Goal: Task Accomplishment & Management: Complete application form

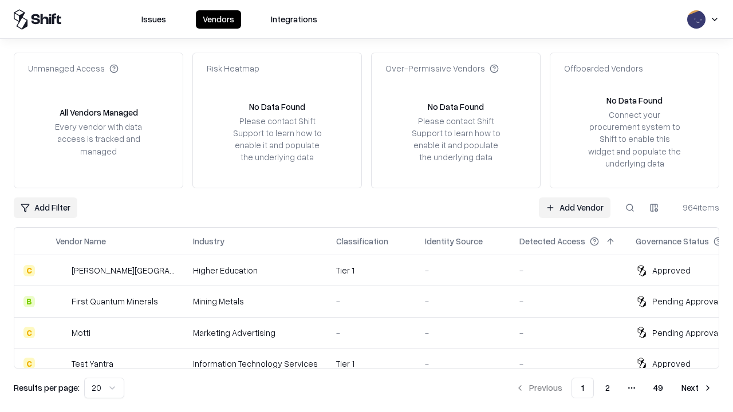
click at [574, 207] on link "Add Vendor" at bounding box center [575, 208] width 72 height 21
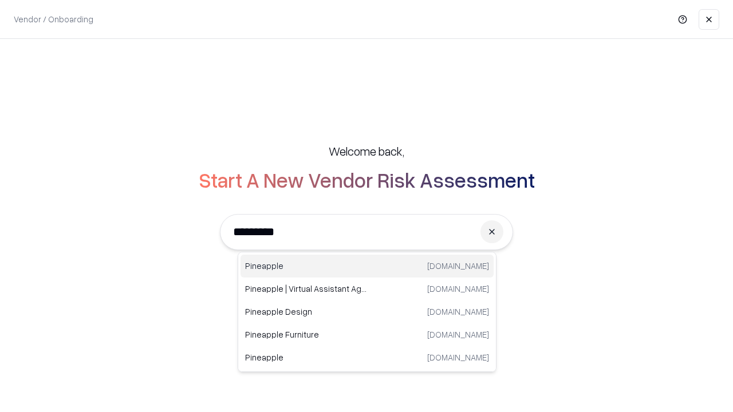
click at [367, 266] on div "Pineapple pineappleenergy.com" at bounding box center [366, 266] width 253 height 23
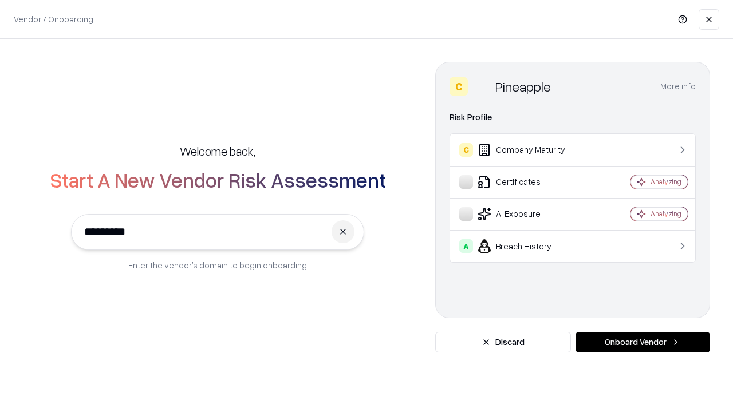
type input "*********"
click at [642, 342] on button "Onboard Vendor" at bounding box center [642, 342] width 135 height 21
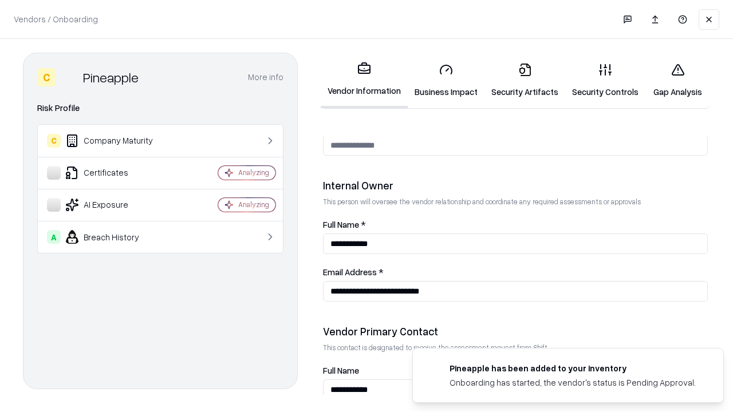
scroll to position [593, 0]
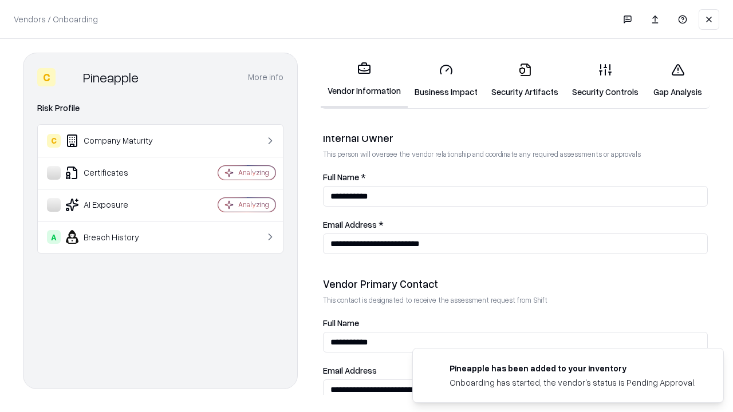
click at [446, 80] on link "Business Impact" at bounding box center [446, 80] width 77 height 53
click at [524, 80] on link "Security Artifacts" at bounding box center [524, 80] width 81 height 53
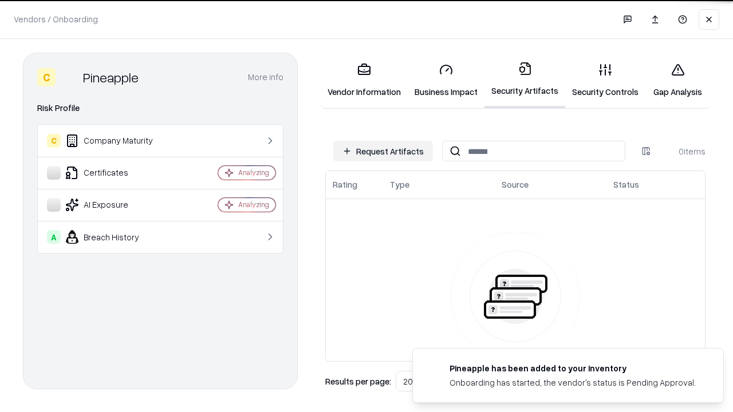
click at [383, 151] on button "Request Artifacts" at bounding box center [383, 151] width 100 height 21
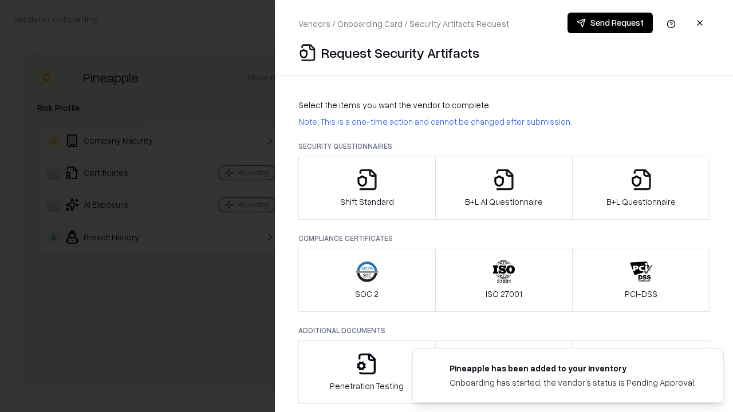
click at [366, 188] on icon "button" at bounding box center [367, 179] width 23 height 23
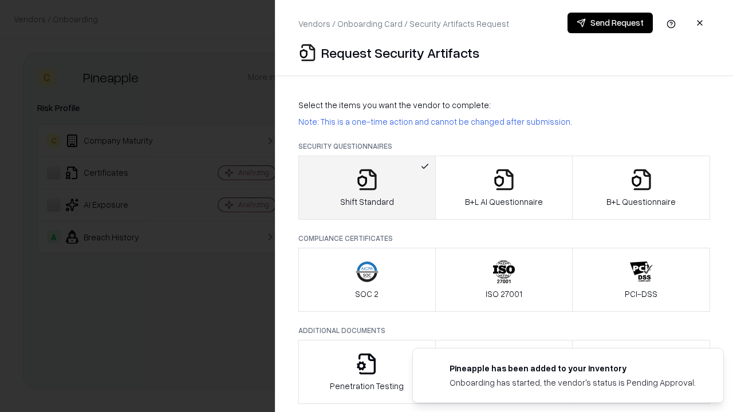
click at [610, 23] on button "Send Request" at bounding box center [609, 23] width 85 height 21
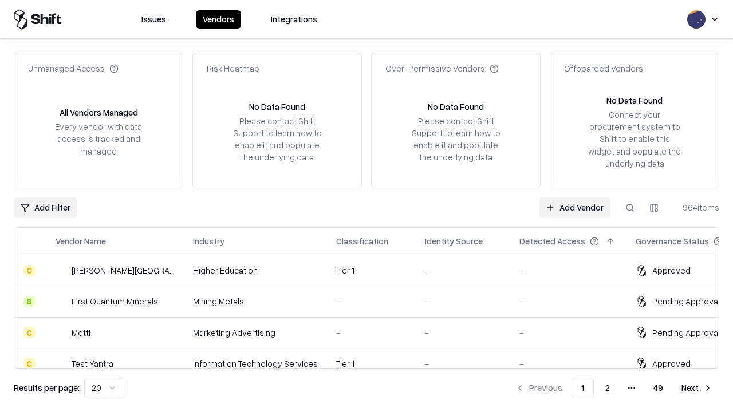
click at [630, 207] on button at bounding box center [629, 208] width 21 height 21
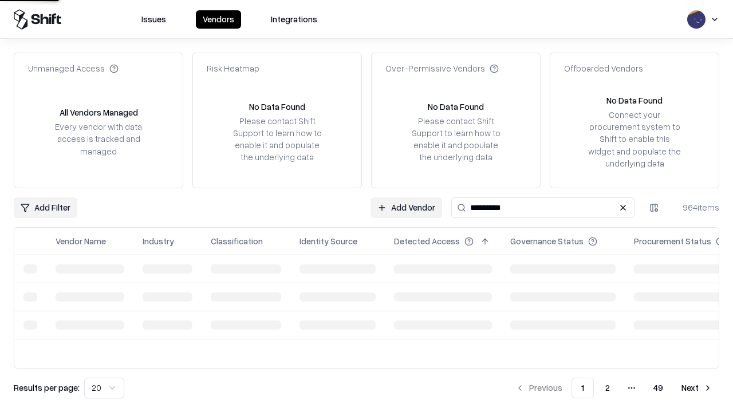
type input "*********"
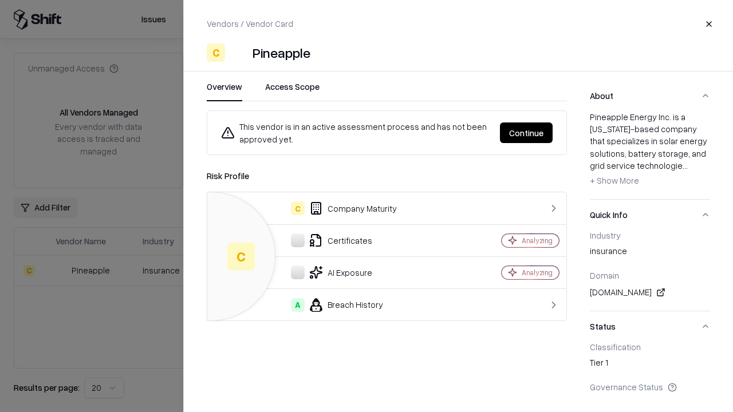
click at [526, 133] on button "Continue" at bounding box center [526, 133] width 53 height 21
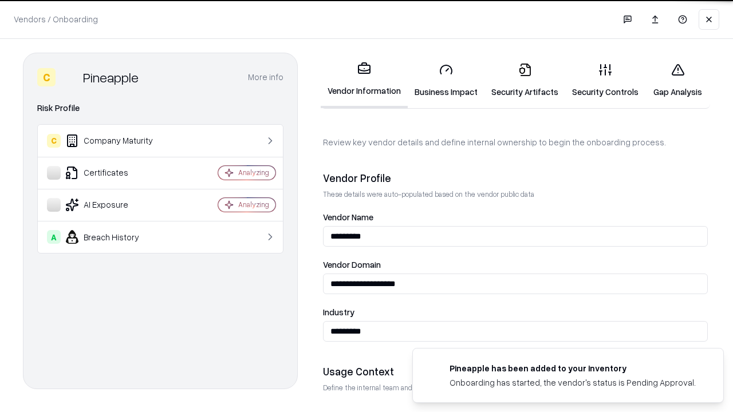
click at [524, 80] on link "Security Artifacts" at bounding box center [524, 80] width 81 height 53
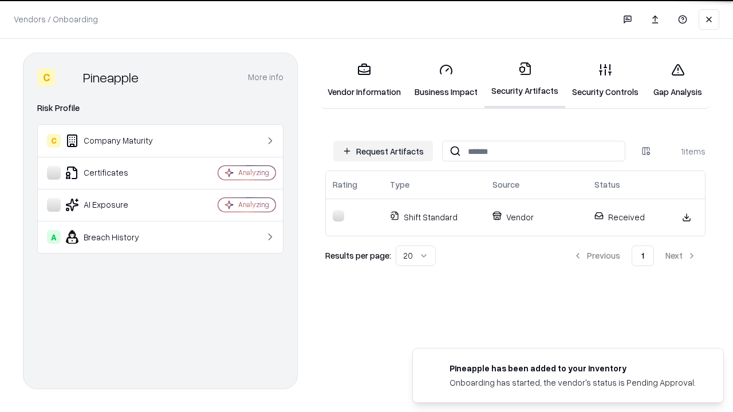
click at [605, 80] on link "Security Controls" at bounding box center [605, 80] width 80 height 53
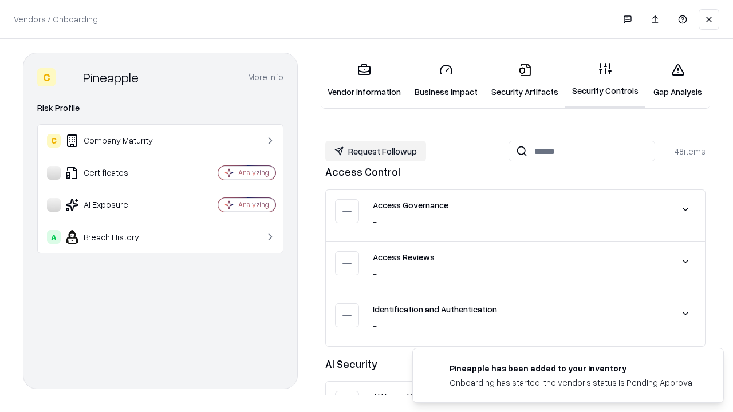
click at [376, 151] on button "Request Followup" at bounding box center [375, 151] width 101 height 21
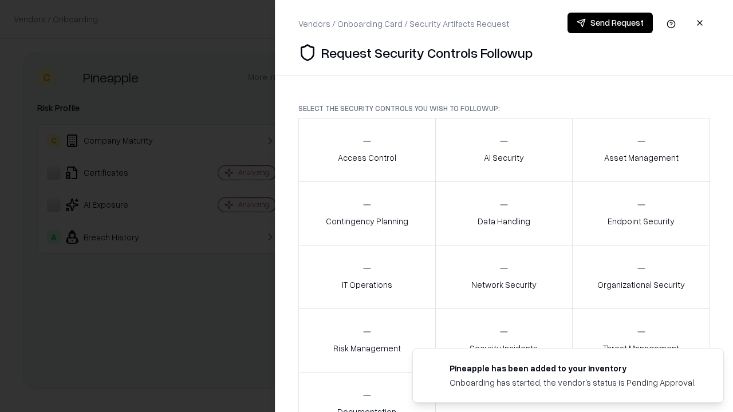
click at [366, 150] on div "Access Control" at bounding box center [367, 150] width 58 height 28
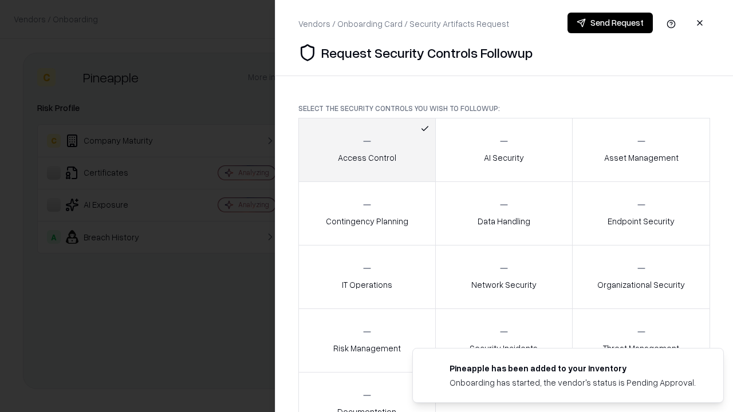
click at [610, 23] on button "Send Request" at bounding box center [609, 23] width 85 height 21
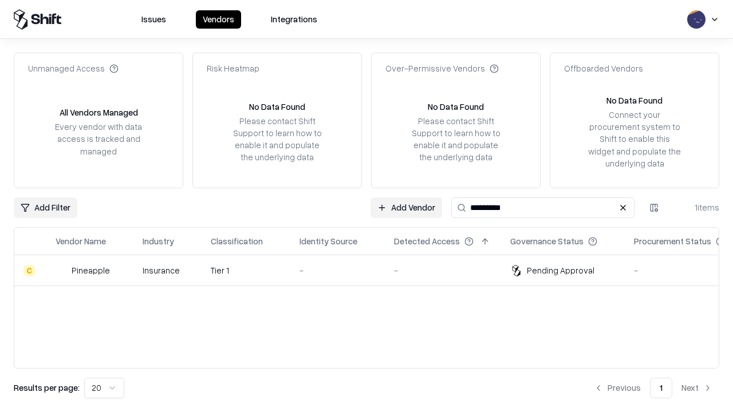
type input "*********"
click at [373, 270] on div "-" at bounding box center [337, 271] width 76 height 12
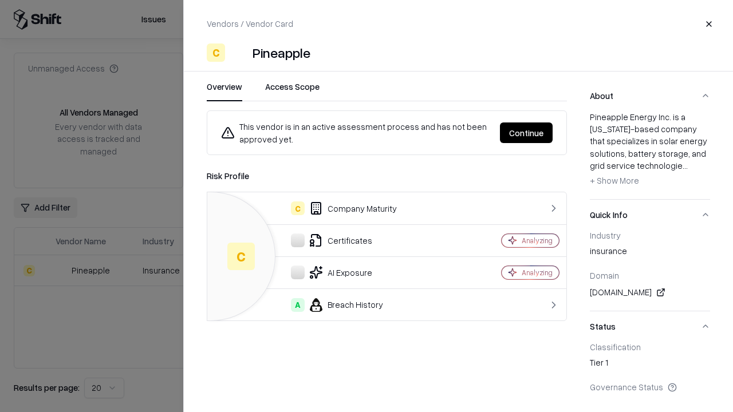
click at [526, 133] on button "Continue" at bounding box center [526, 133] width 53 height 21
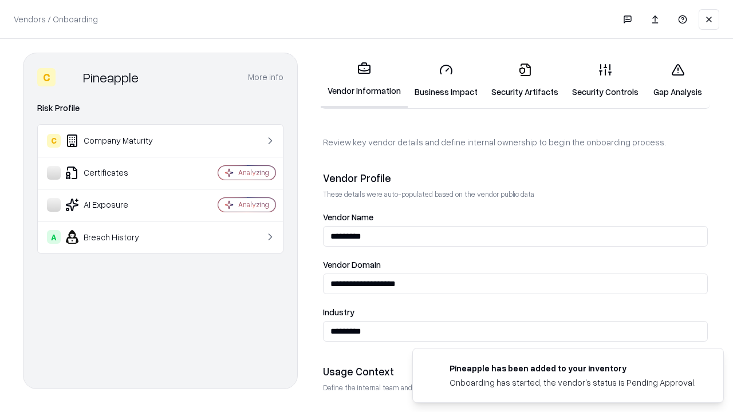
click at [677, 80] on link "Gap Analysis" at bounding box center [677, 80] width 65 height 53
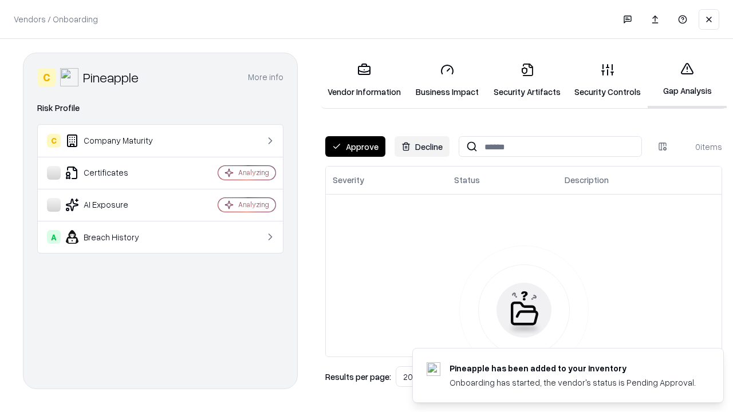
click at [355, 147] on button "Approve" at bounding box center [355, 146] width 60 height 21
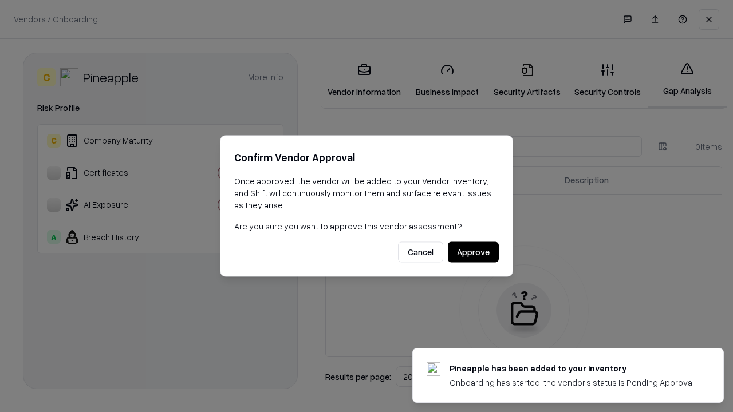
click at [473, 252] on button "Approve" at bounding box center [473, 252] width 51 height 21
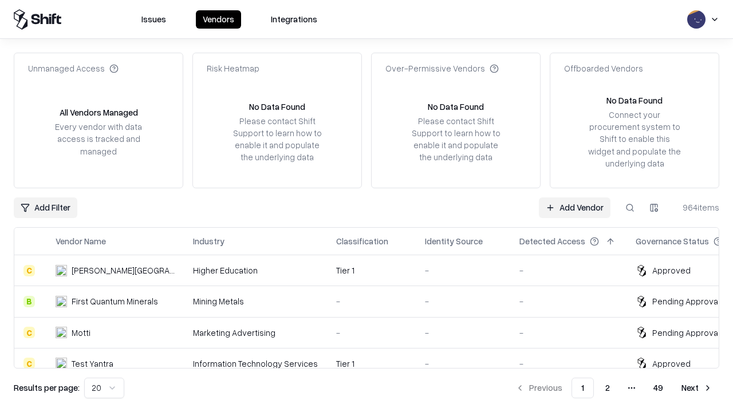
type input "*********"
click at [574, 207] on link "Add Vendor" at bounding box center [575, 208] width 72 height 21
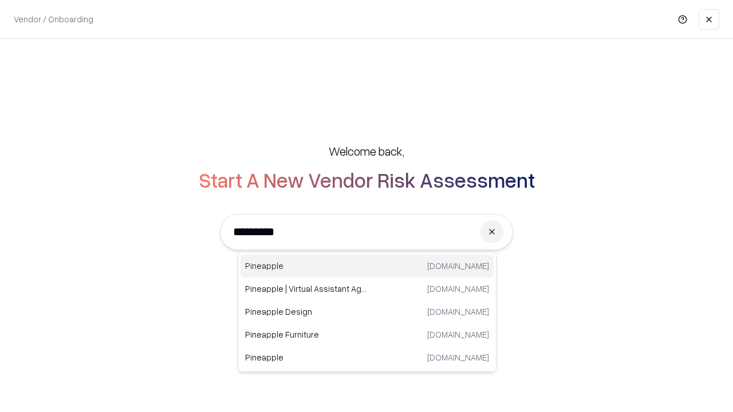
click at [367, 266] on div "Pineapple pineappleenergy.com" at bounding box center [366, 266] width 253 height 23
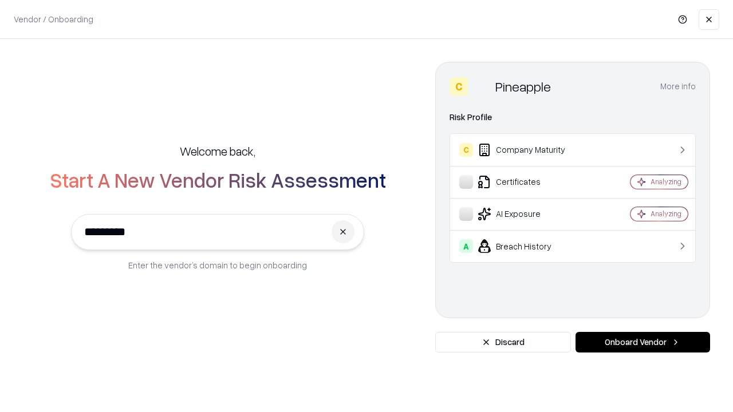
type input "*********"
click at [642, 342] on button "Onboard Vendor" at bounding box center [642, 342] width 135 height 21
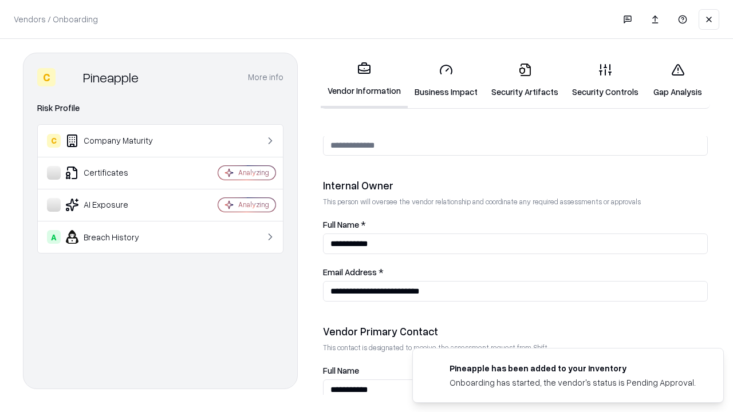
scroll to position [593, 0]
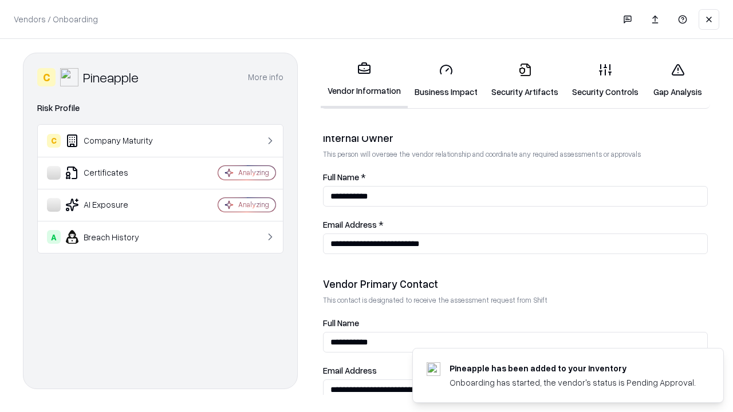
click at [677, 80] on link "Gap Analysis" at bounding box center [677, 80] width 65 height 53
